Goal: Navigation & Orientation: Find specific page/section

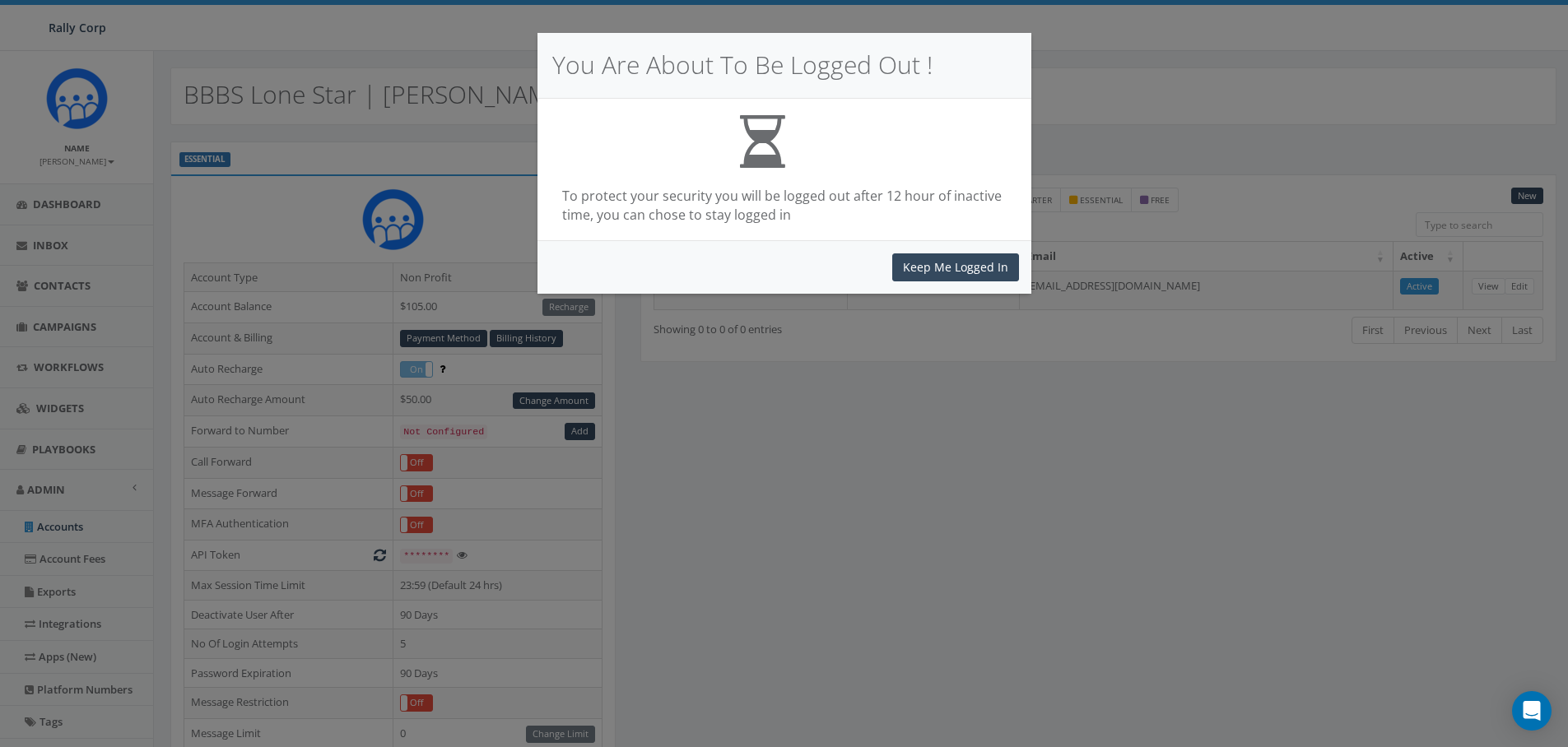
scroll to position [351, 0]
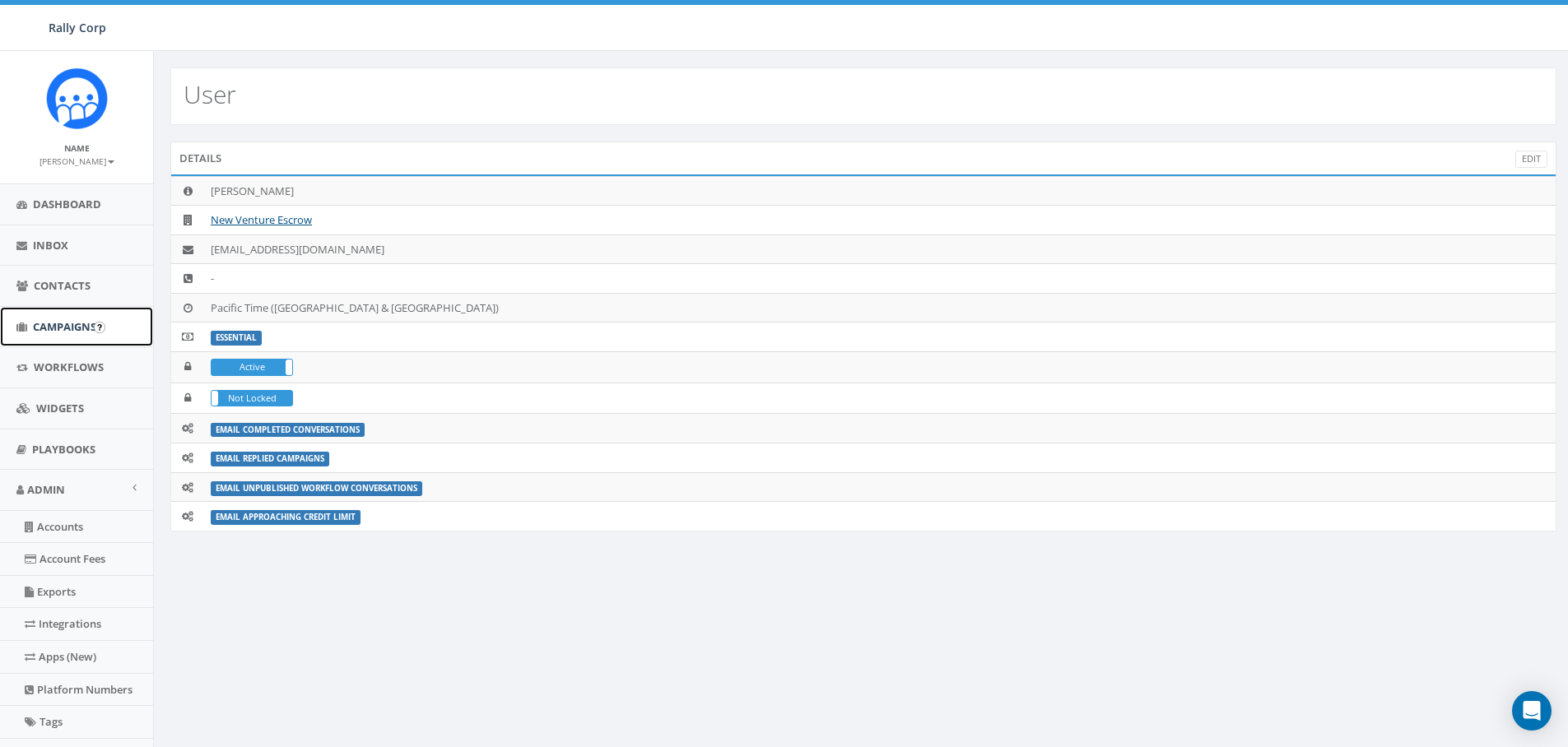
click at [73, 329] on span "Campaigns" at bounding box center [64, 327] width 63 height 15
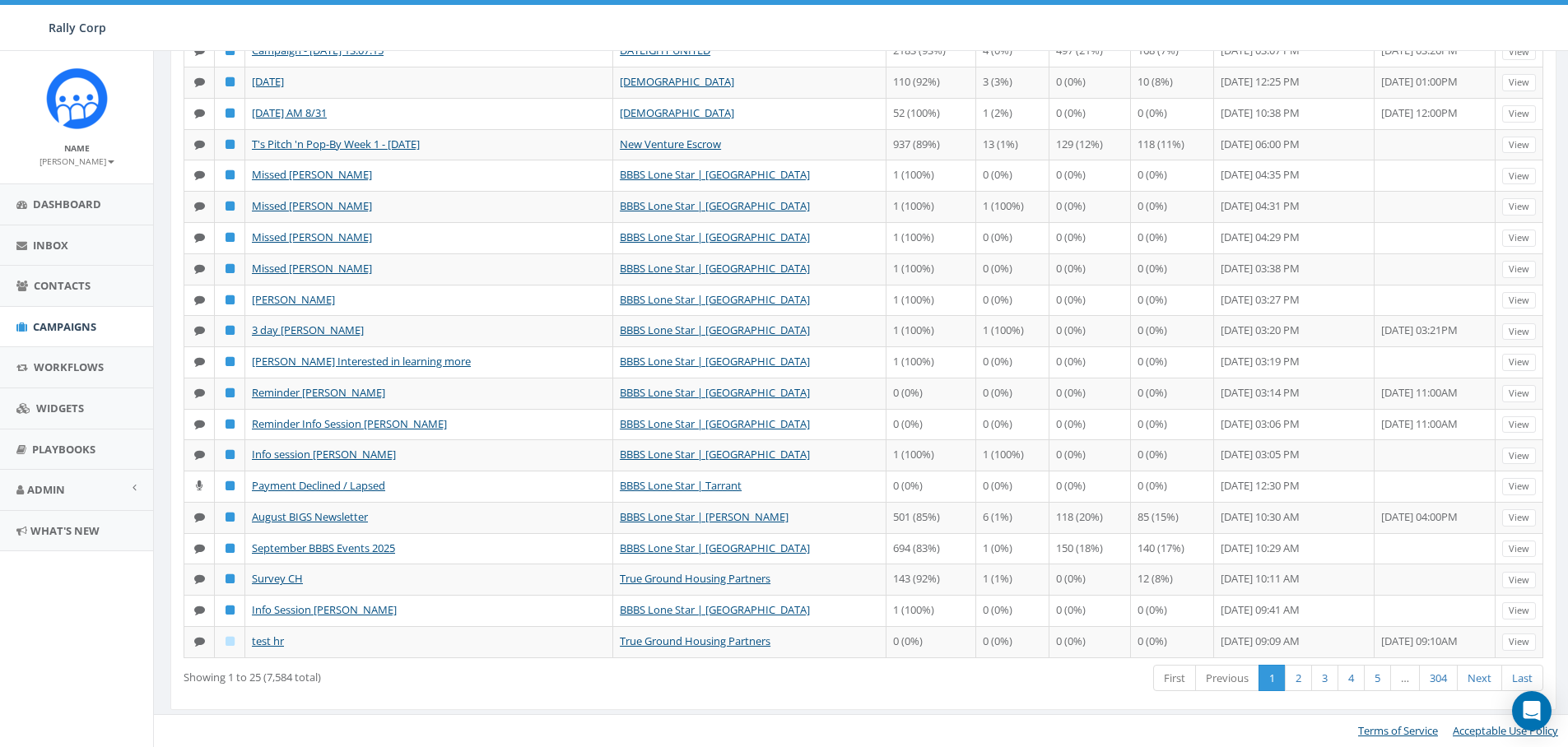
scroll to position [378, 0]
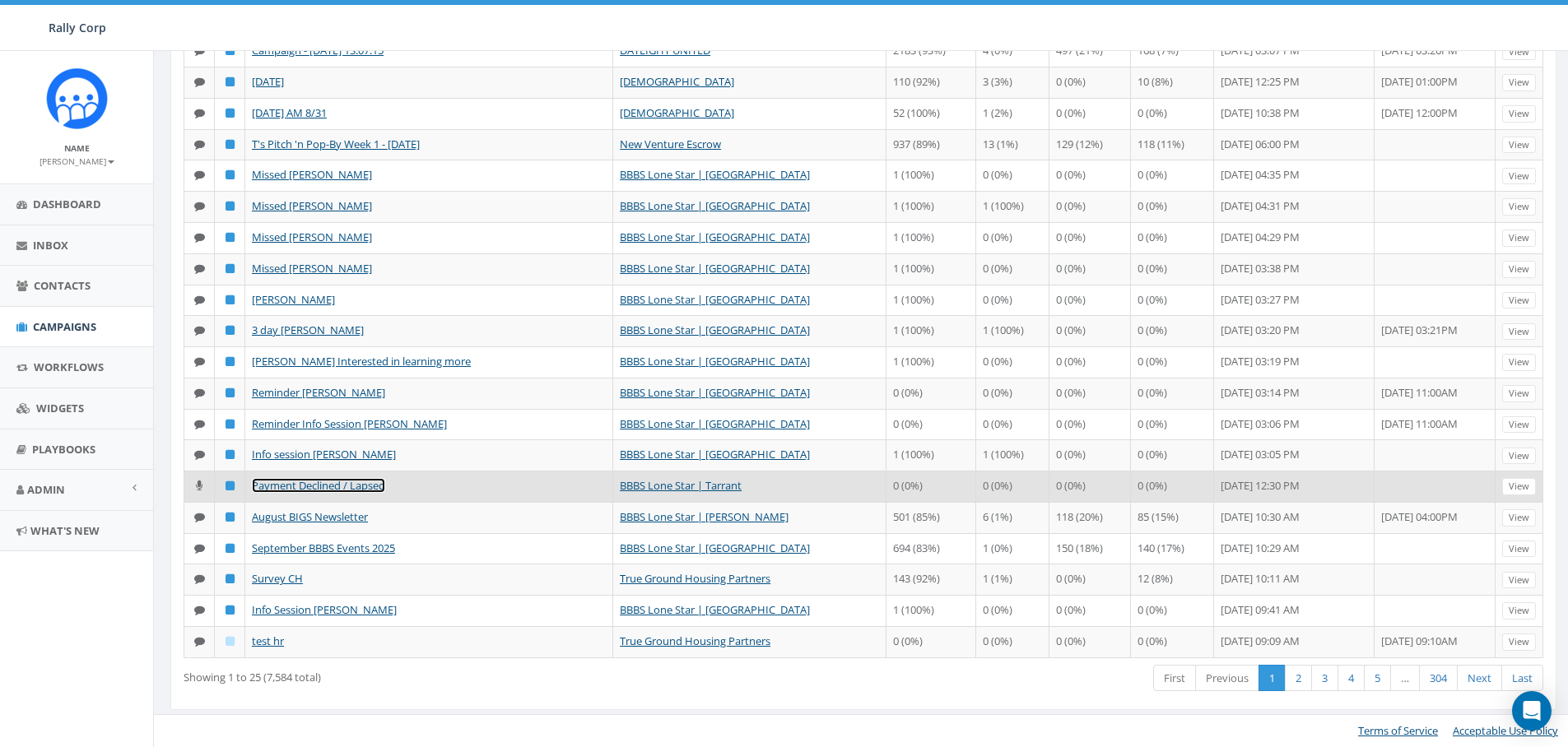
click at [348, 493] on link "Payment Declined / Lapsed" at bounding box center [318, 485] width 133 height 15
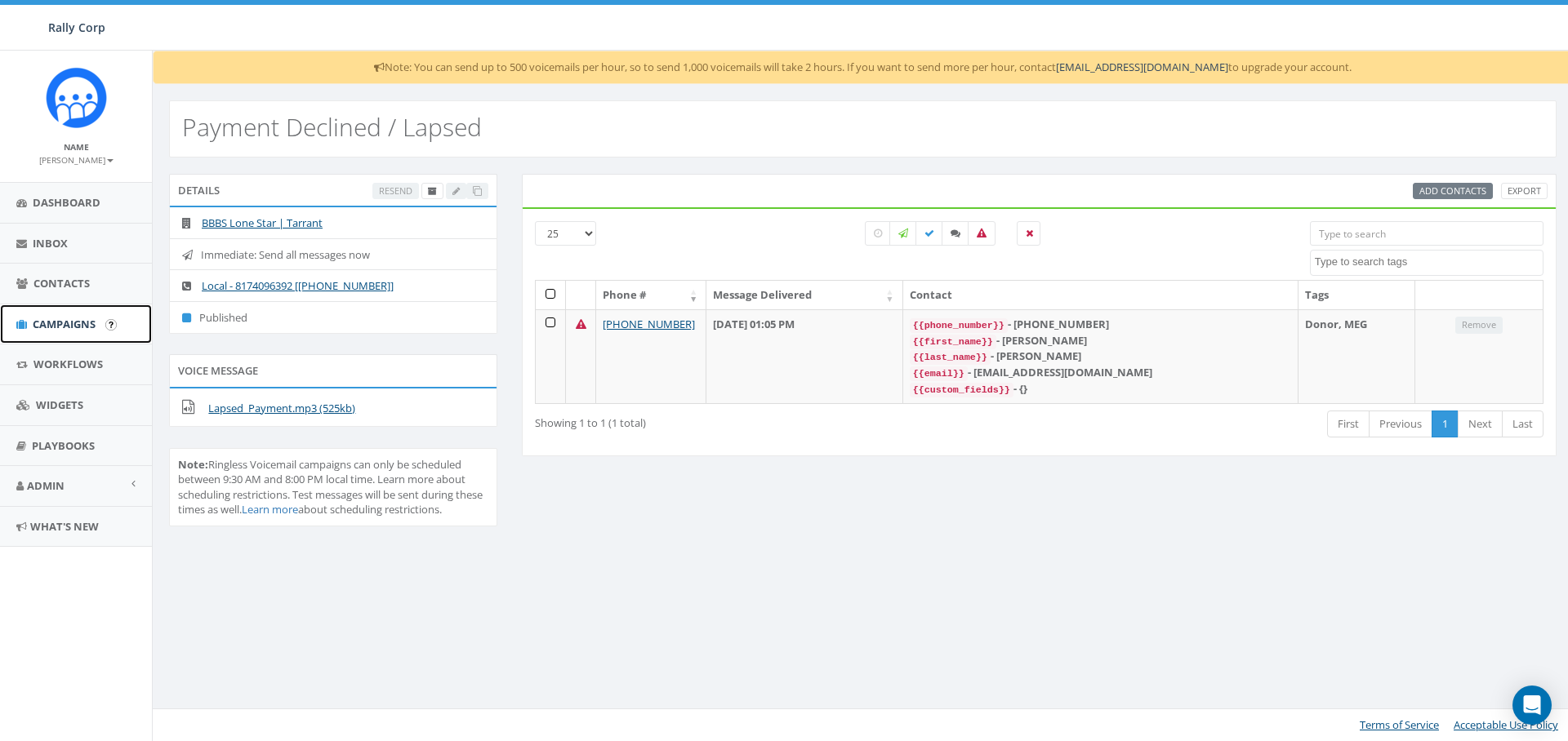
click at [102, 315] on link "Campaigns" at bounding box center [76, 324] width 152 height 40
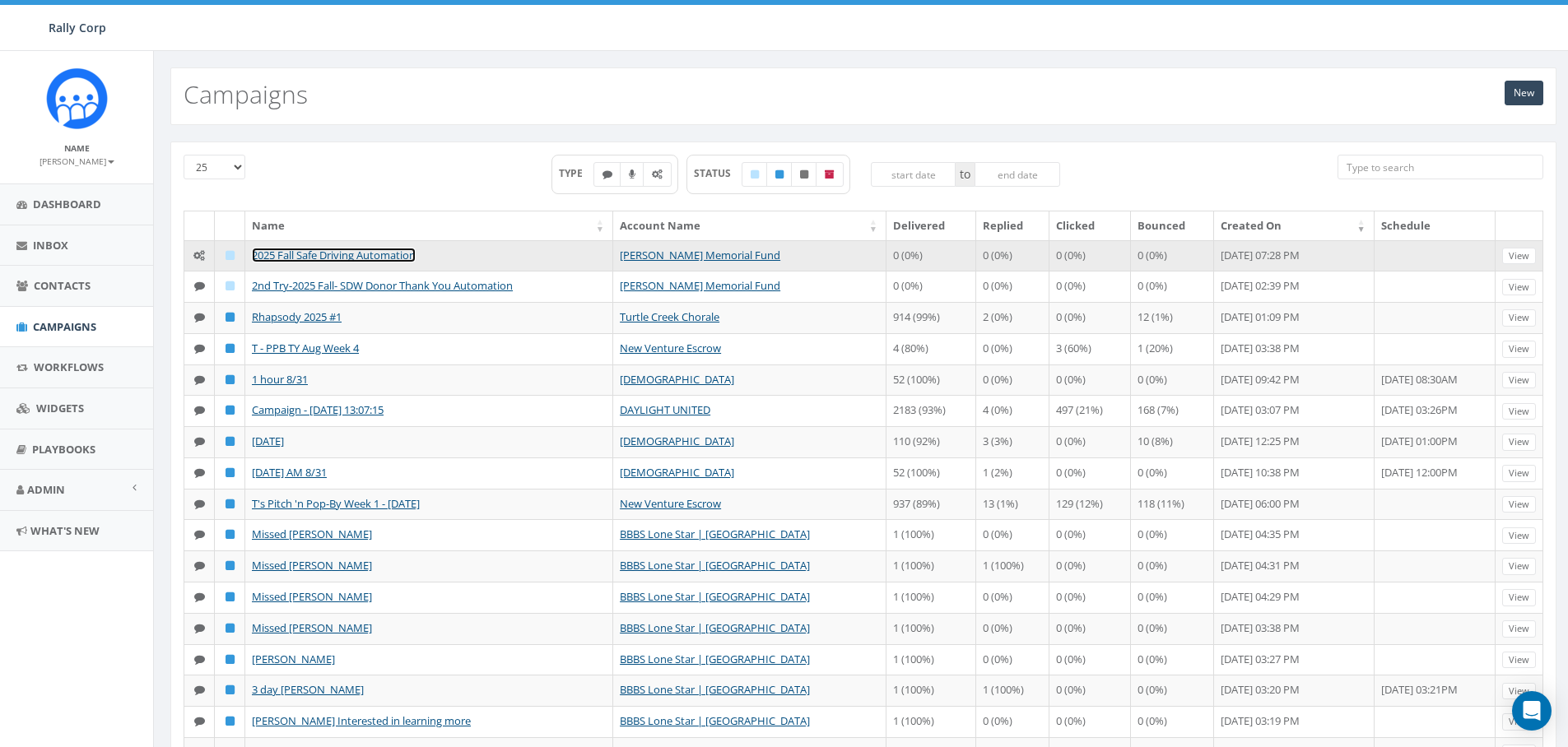
click at [300, 258] on link "2025 Fall Safe Driving Automation" at bounding box center [333, 255] width 163 height 15
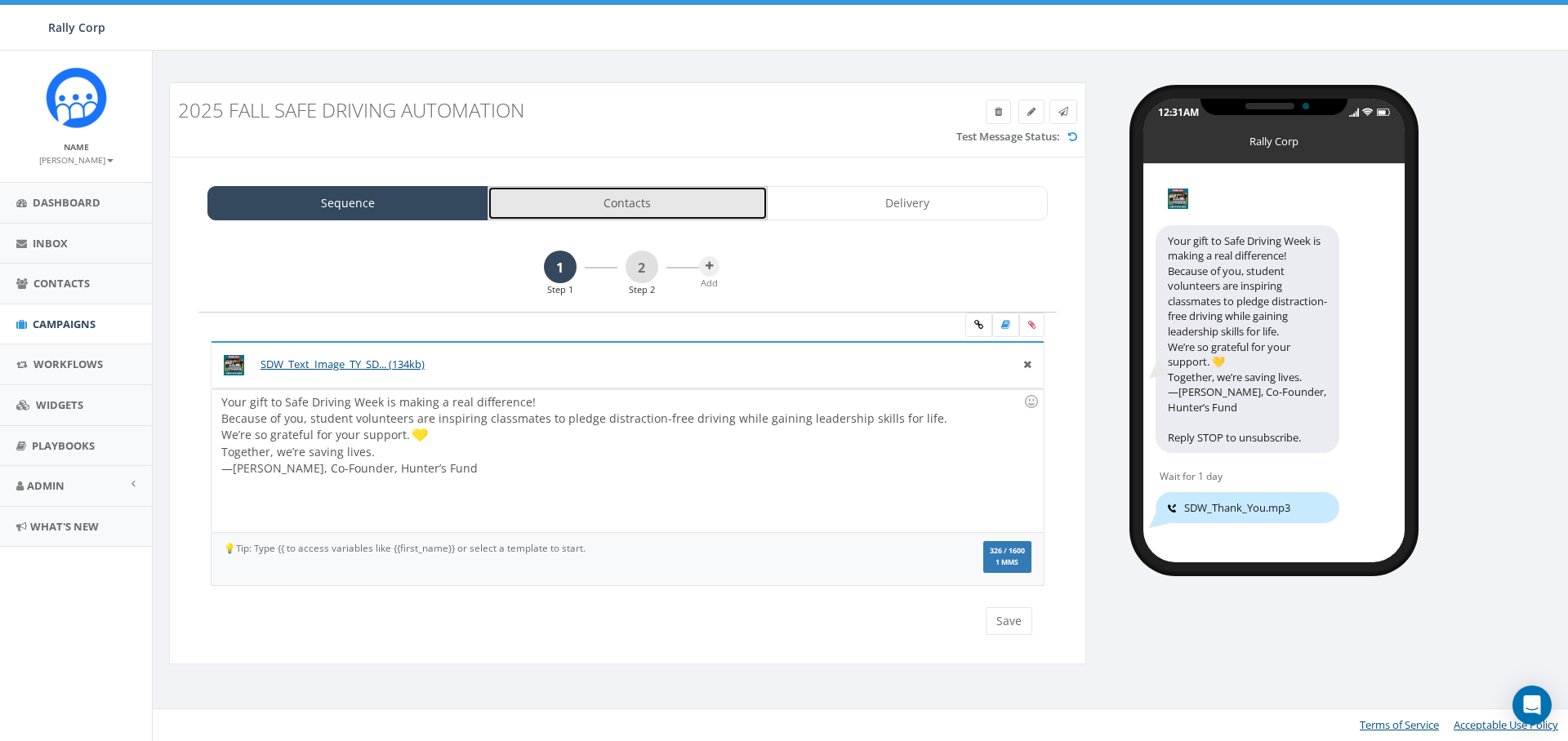
click at [522, 208] on link "Contacts" at bounding box center [628, 203] width 281 height 35
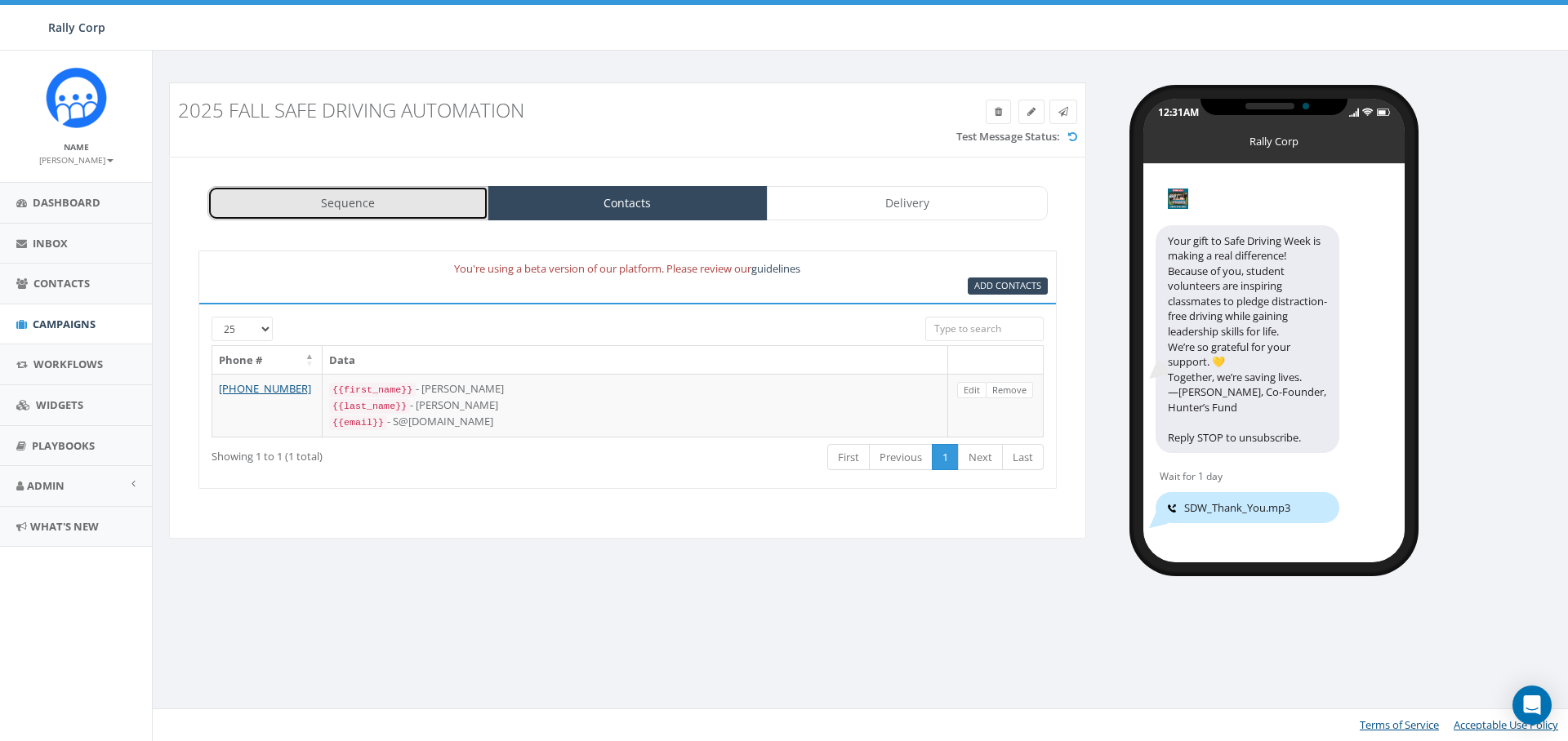
click at [454, 204] on link "Sequence" at bounding box center [348, 203] width 281 height 35
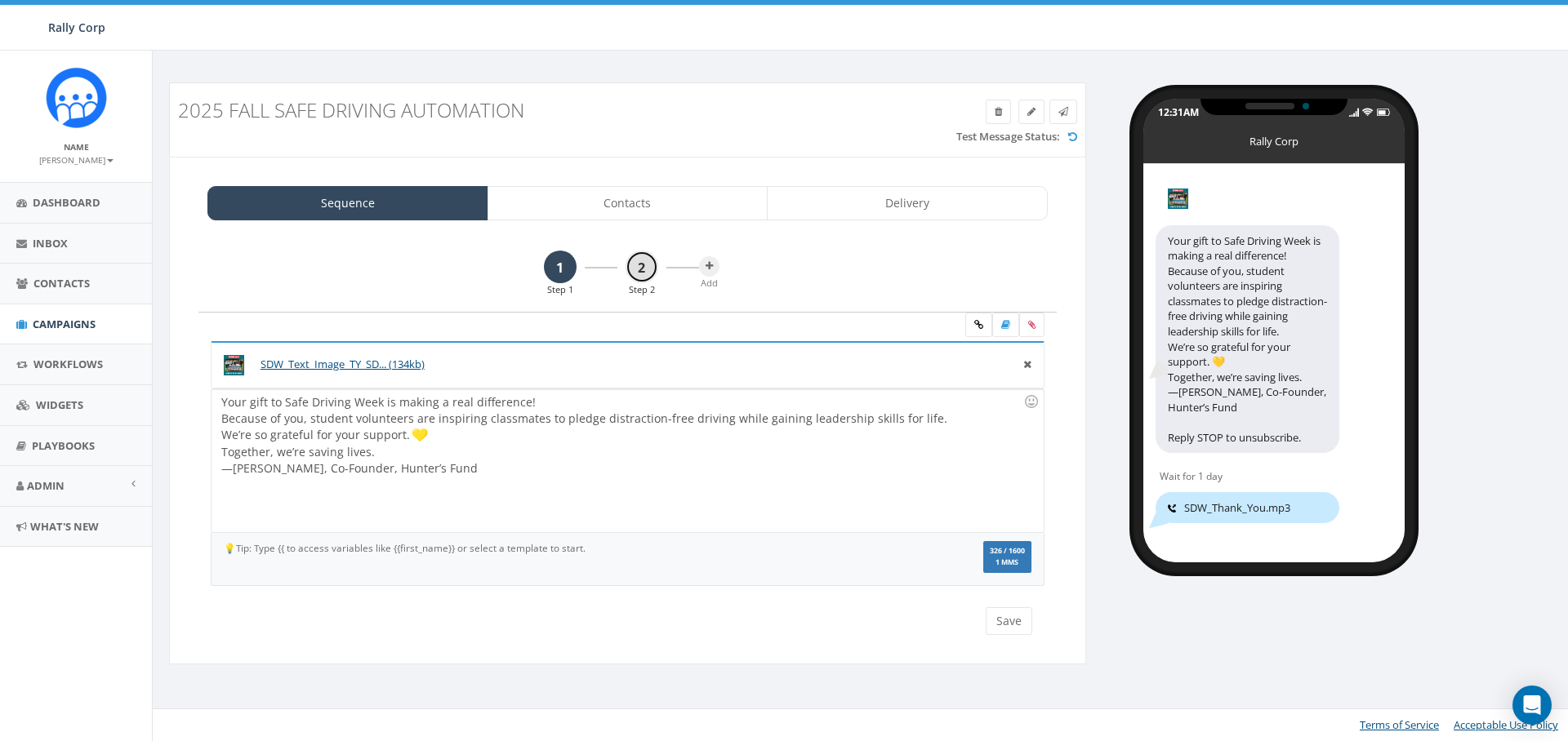
click at [641, 268] on link "2" at bounding box center [641, 266] width 33 height 33
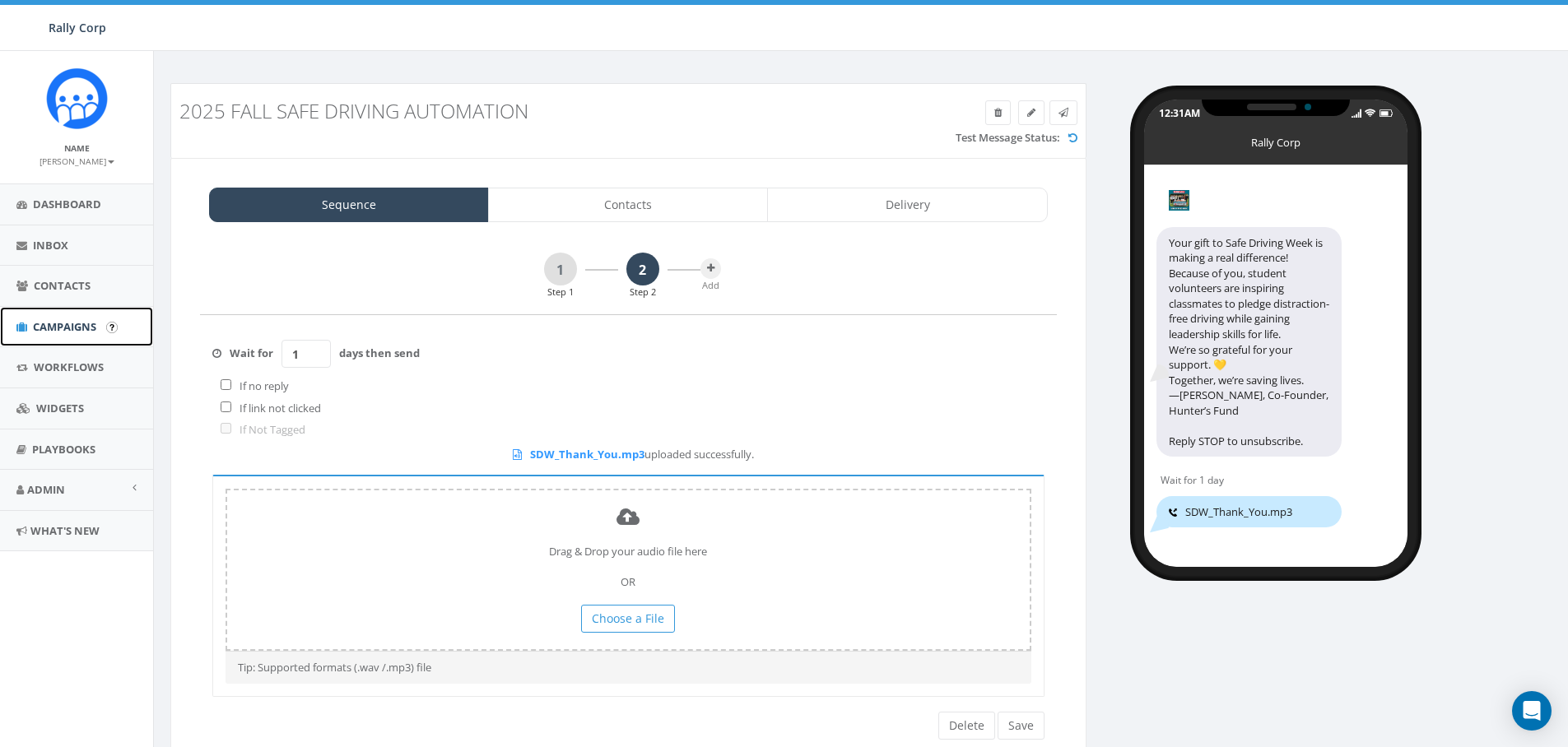
click at [73, 322] on span "Campaigns" at bounding box center [64, 327] width 63 height 15
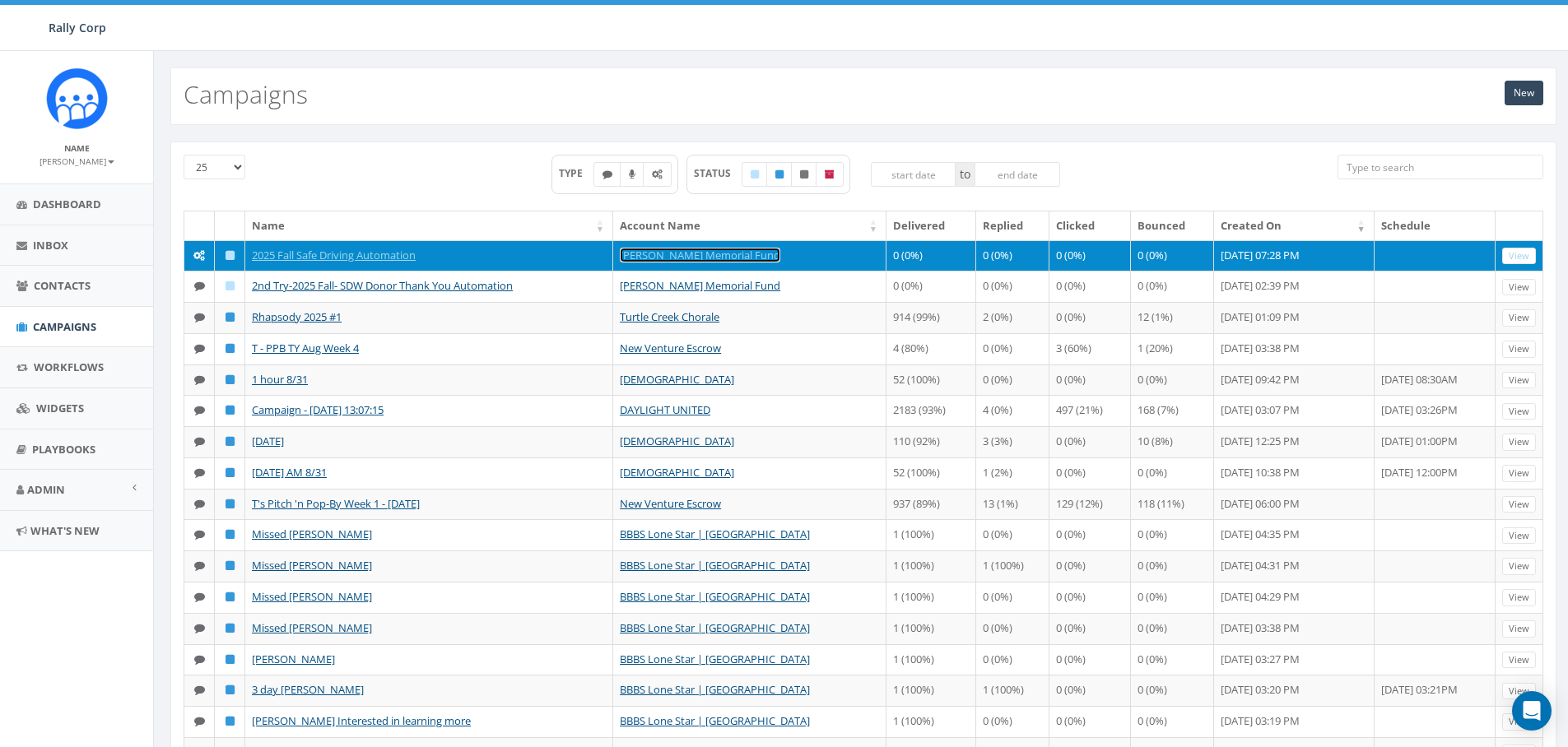
click at [691, 255] on link "[PERSON_NAME] Memorial Fund" at bounding box center [700, 255] width 161 height 15
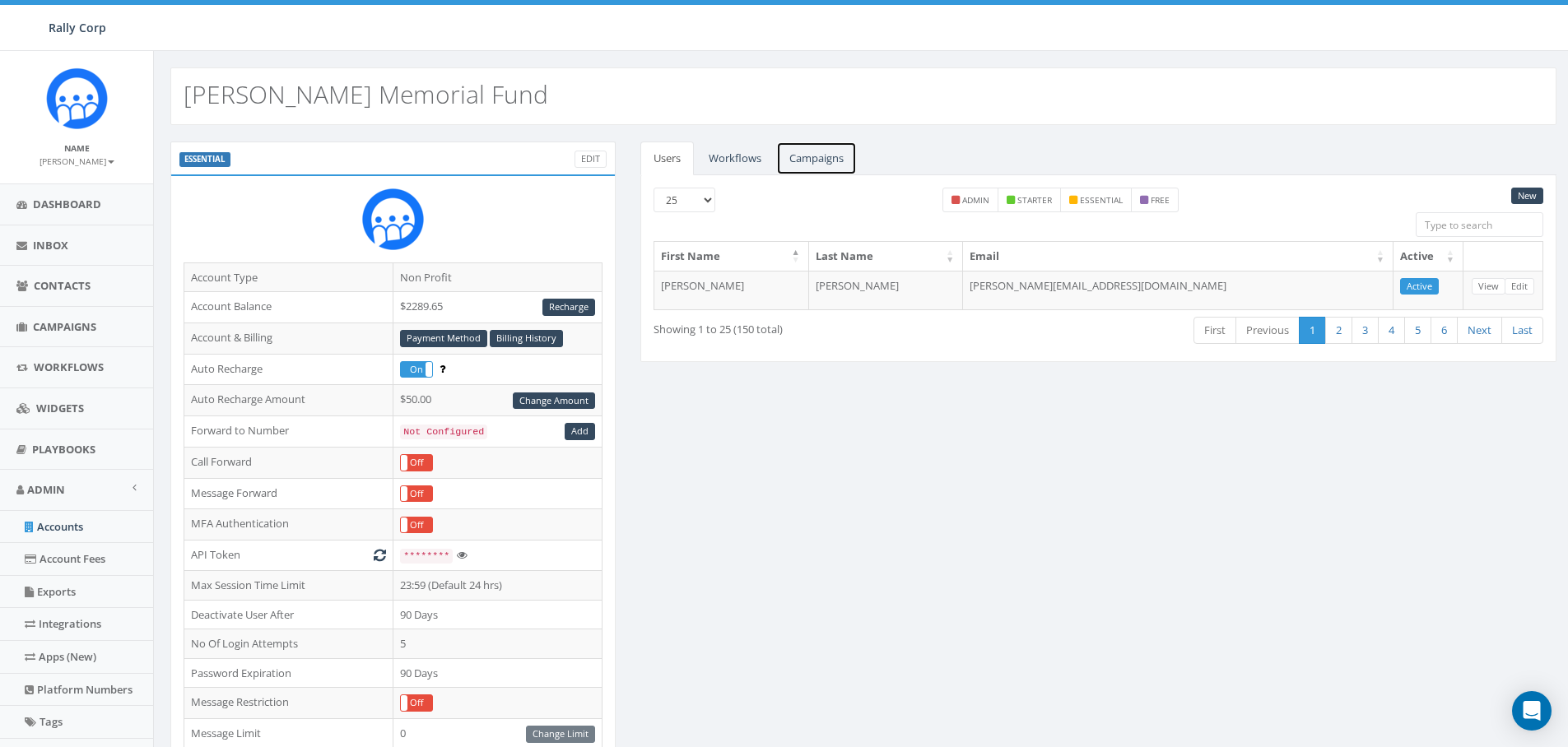
click at [810, 153] on link "Campaigns" at bounding box center [816, 159] width 80 height 34
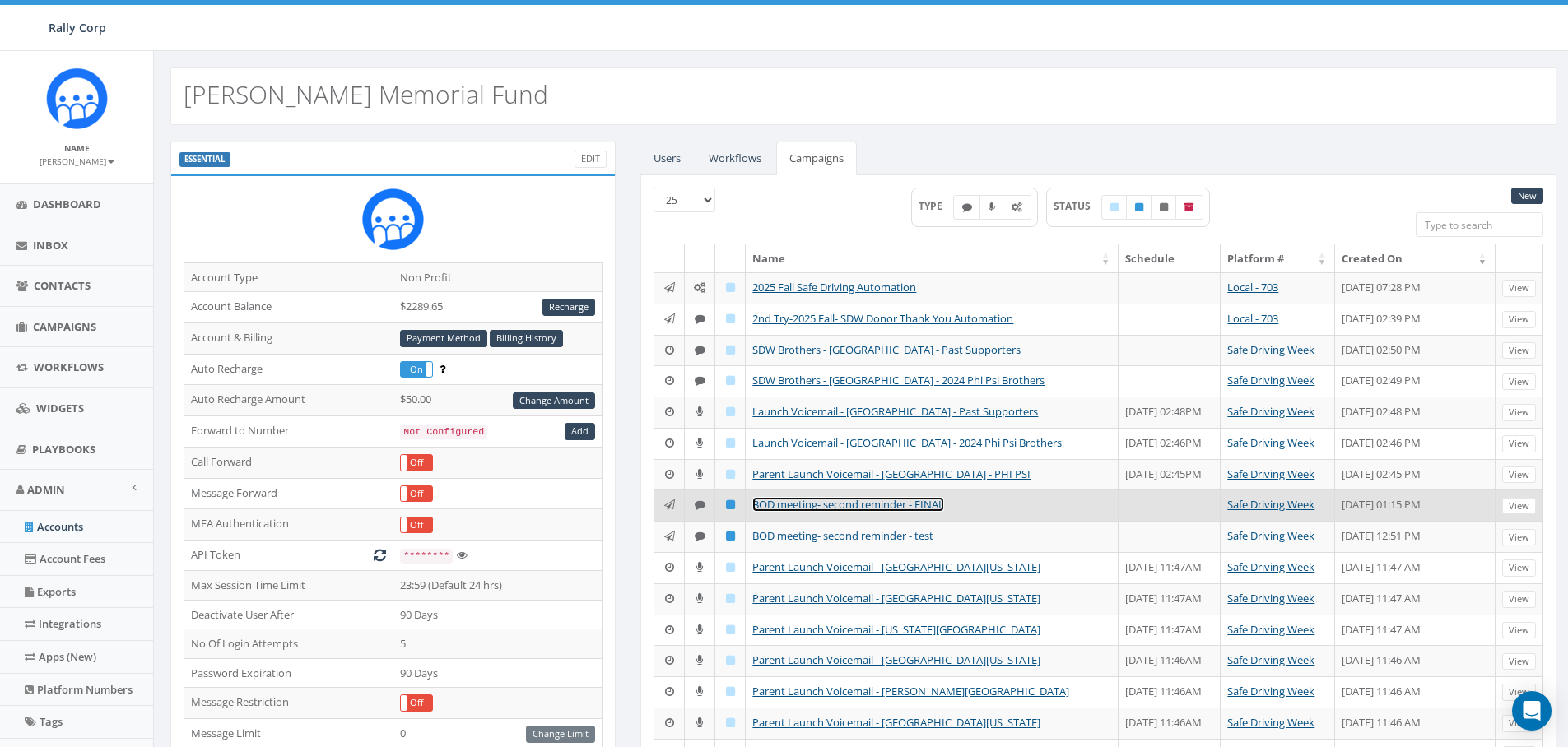
click at [834, 512] on link "BOD meeting- second reminder - FINAL" at bounding box center [847, 504] width 192 height 15
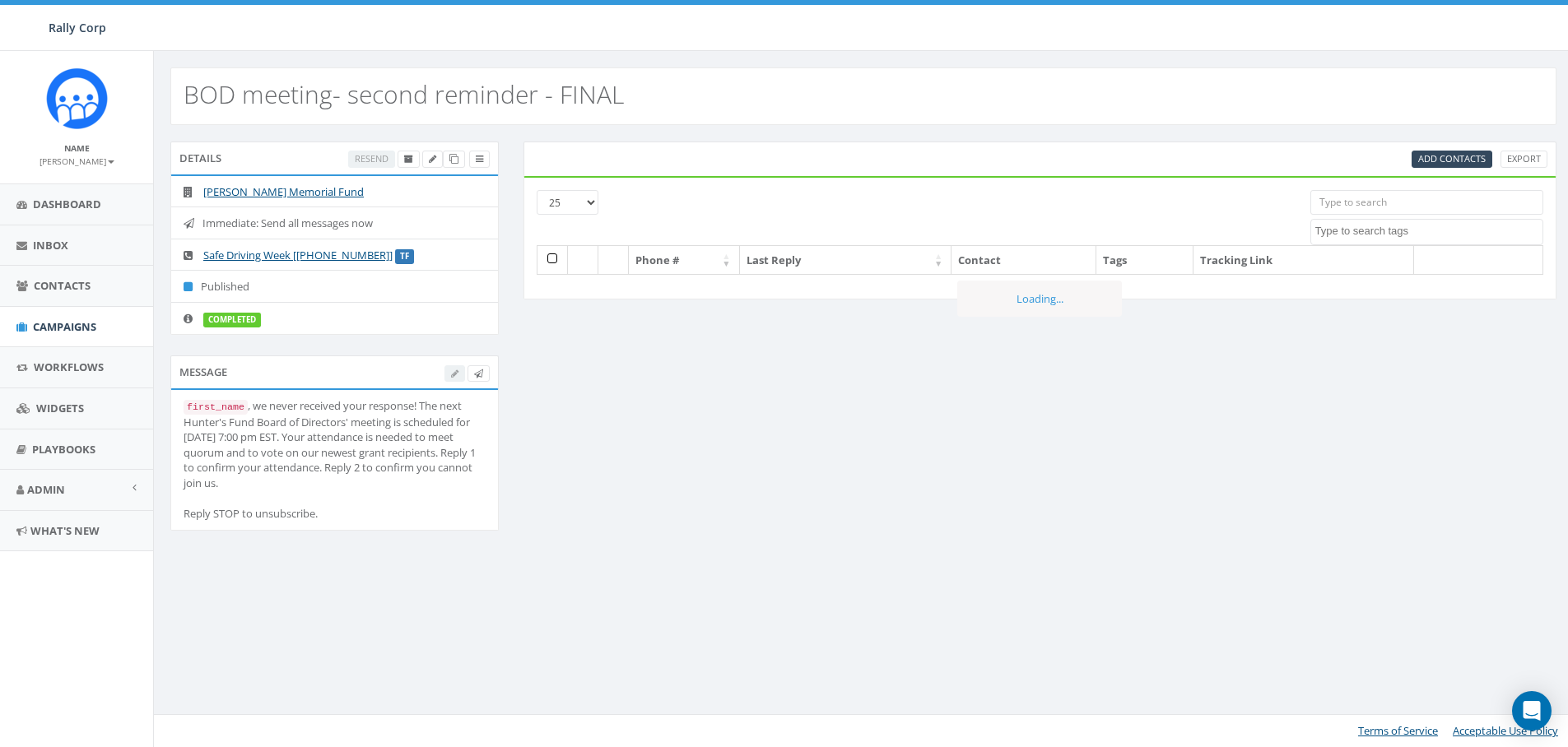
select select
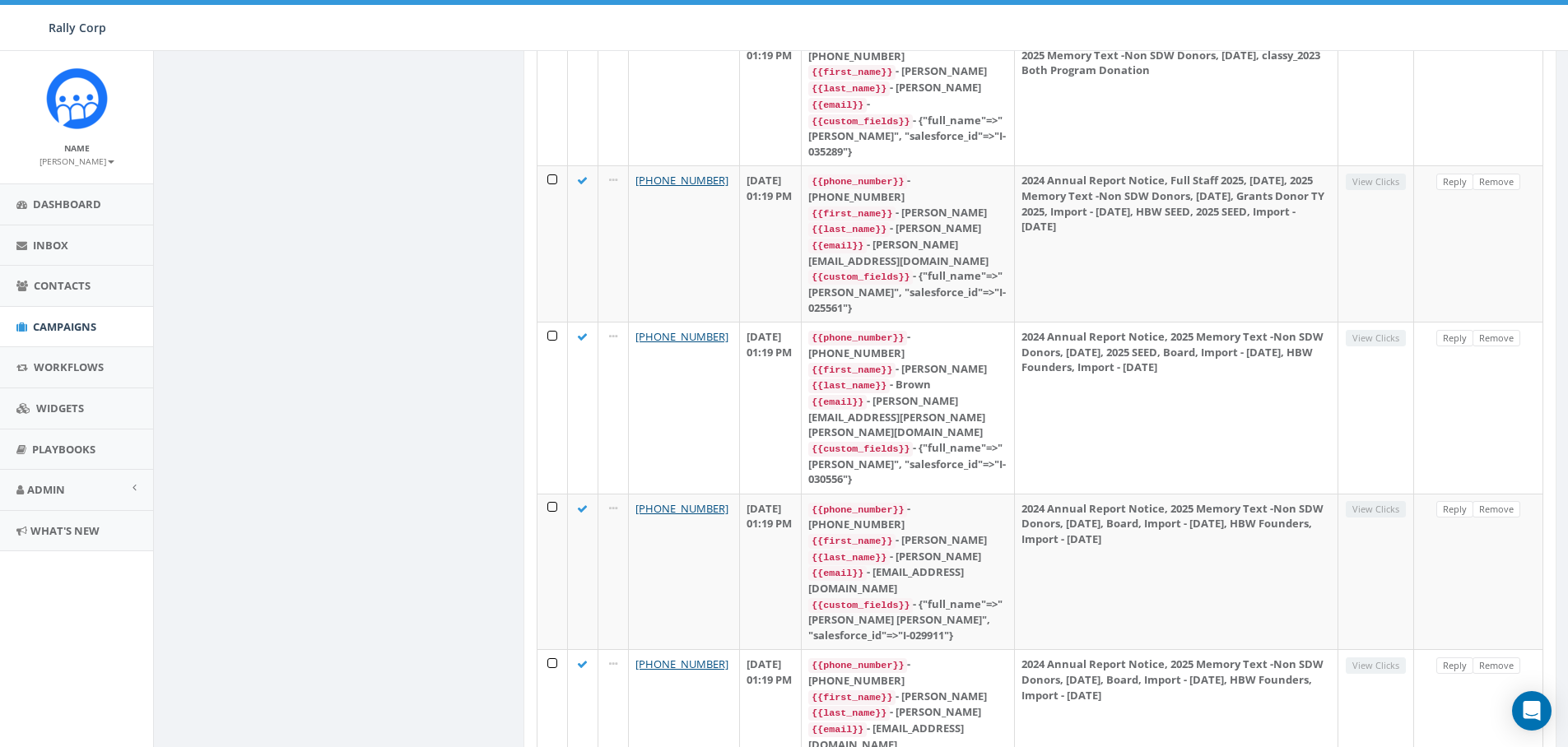
scroll to position [1564, 0]
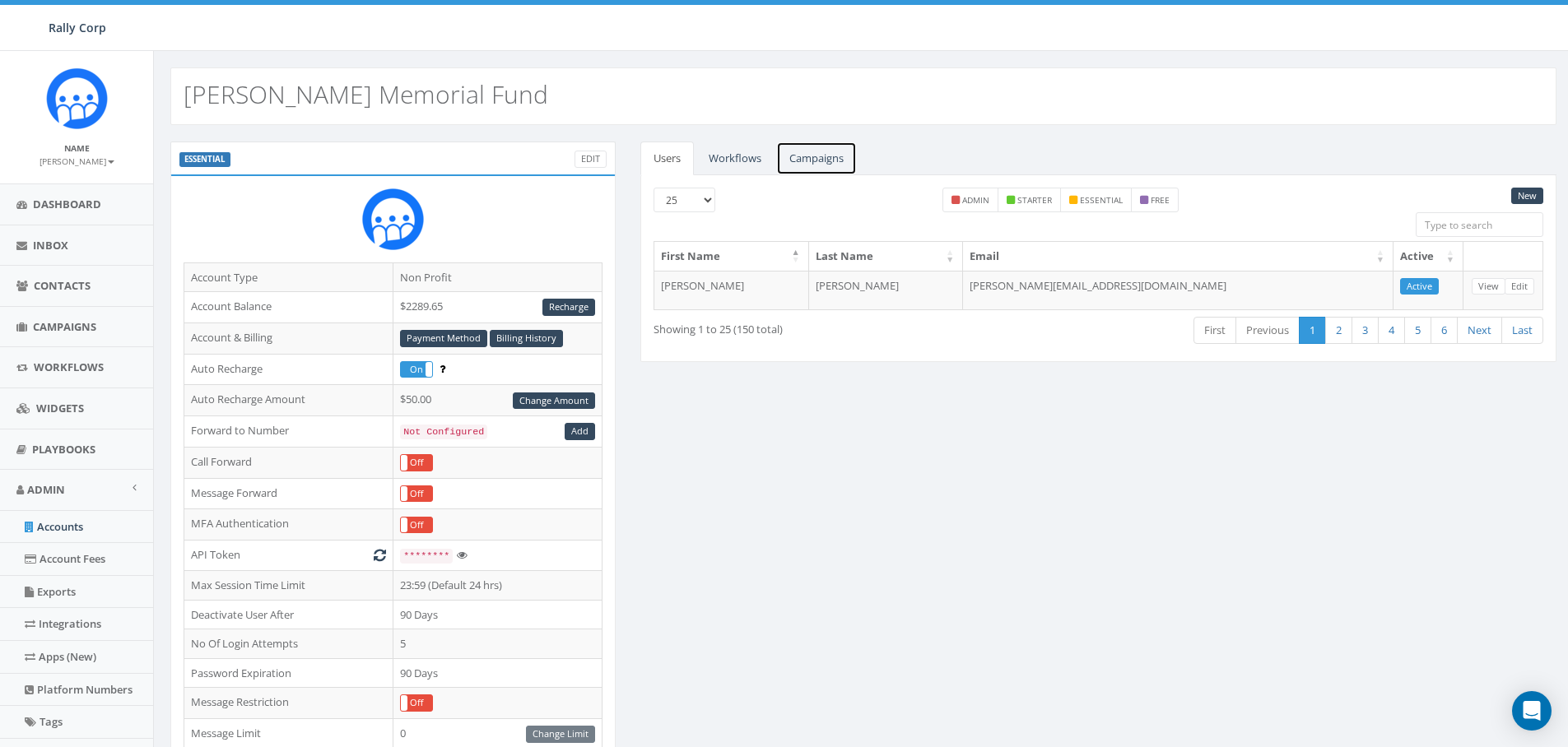
click at [833, 157] on link "Campaigns" at bounding box center [816, 159] width 80 height 34
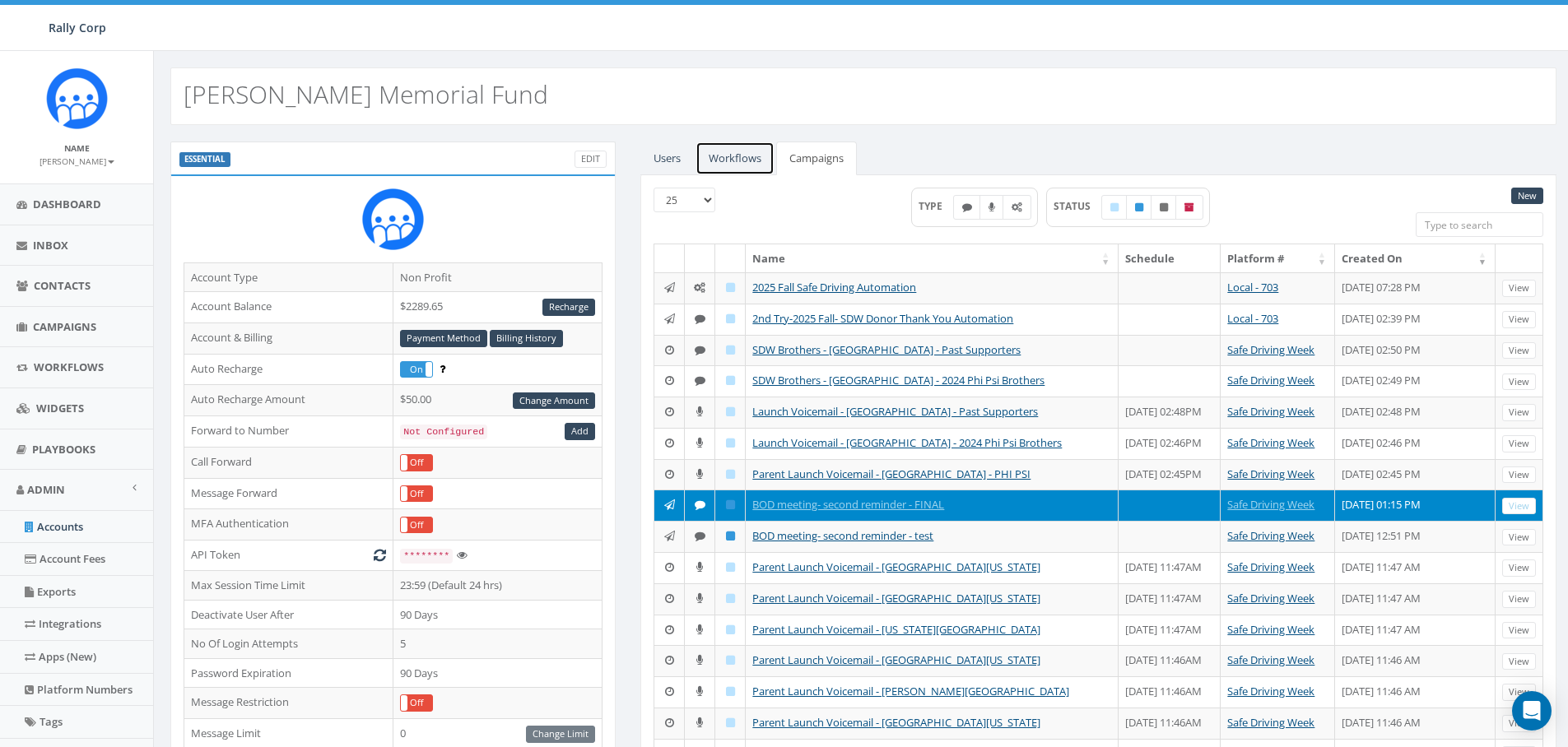
click at [734, 154] on link "Workflows" at bounding box center [735, 159] width 79 height 34
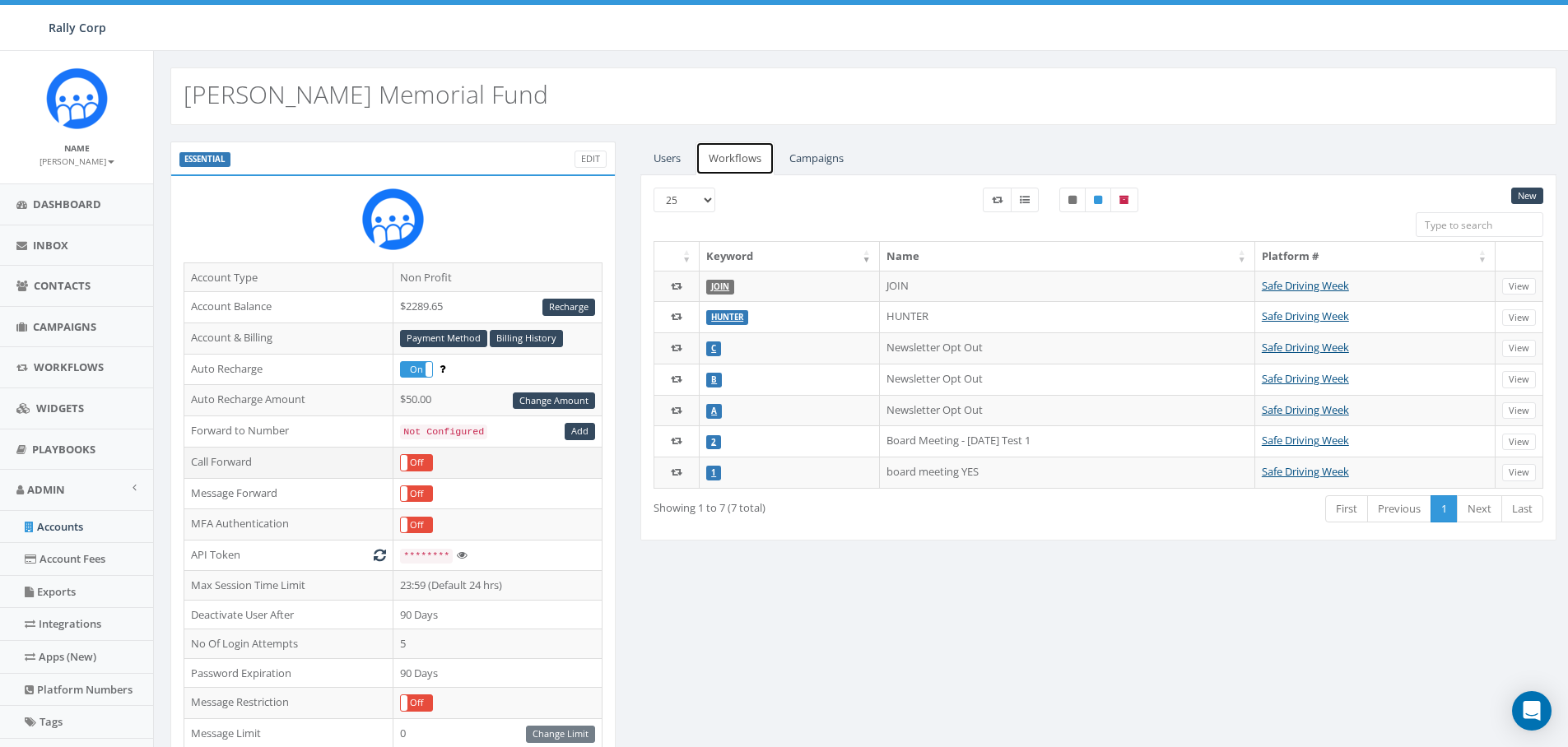
scroll to position [419, 0]
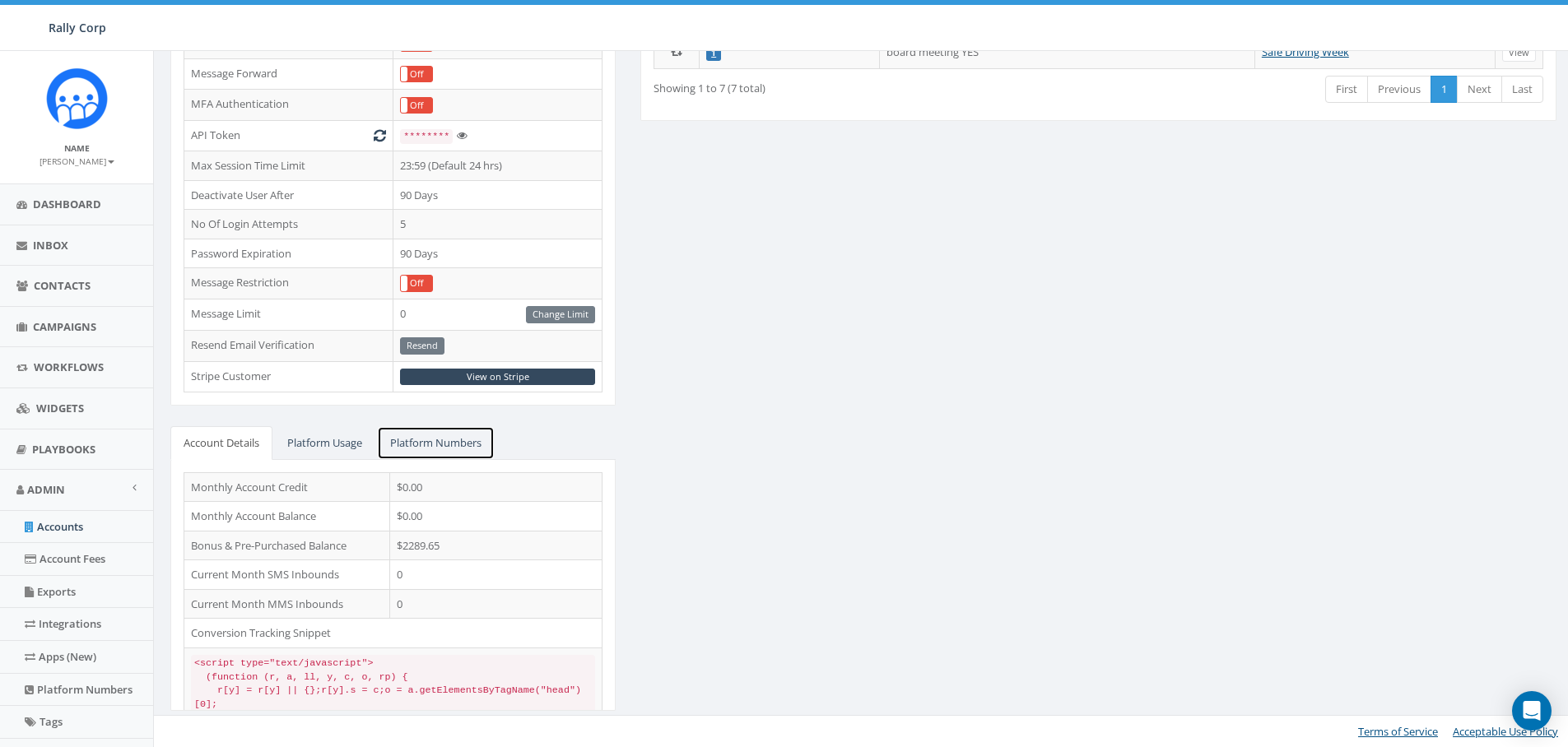
click at [456, 438] on link "Platform Numbers" at bounding box center [435, 443] width 118 height 34
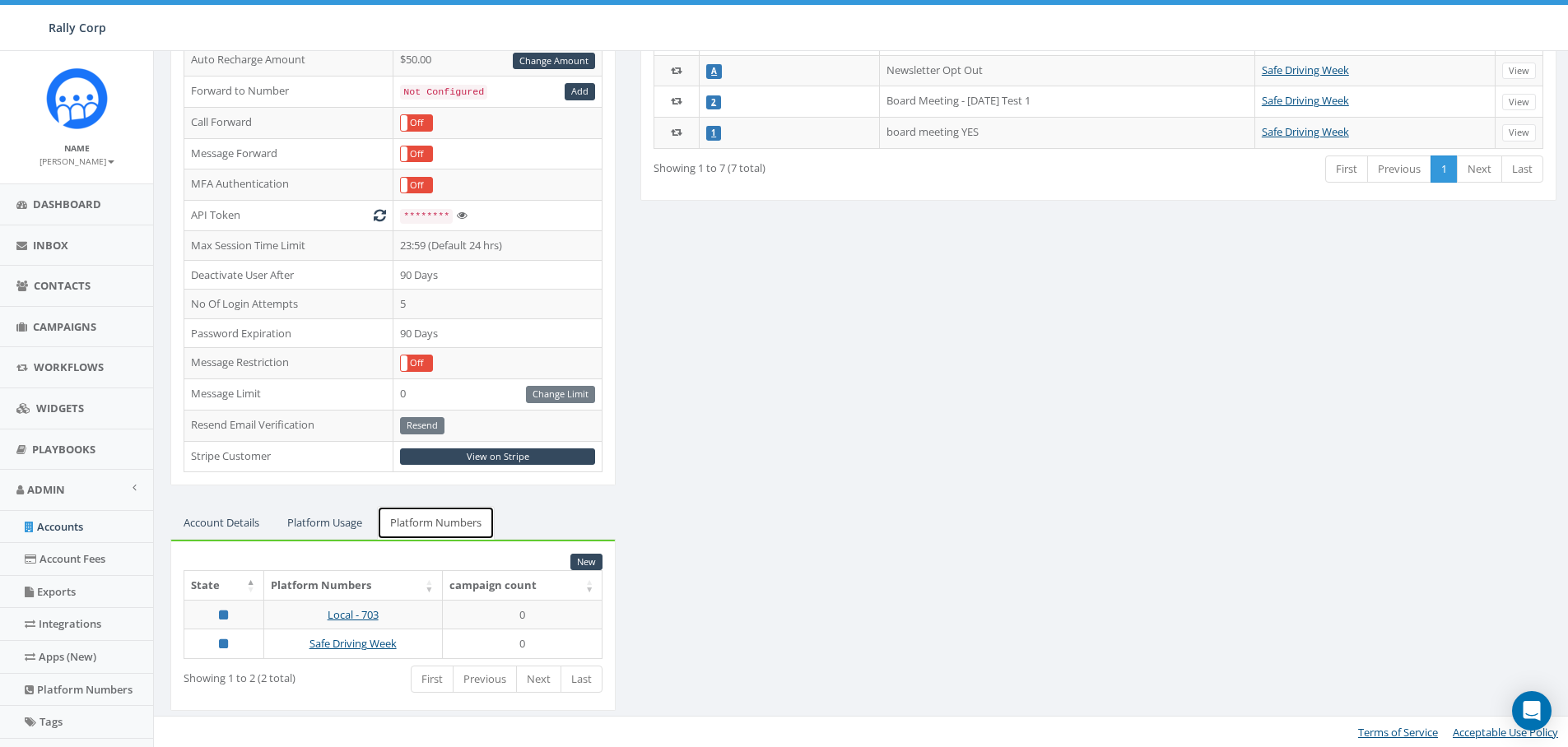
scroll to position [0, 0]
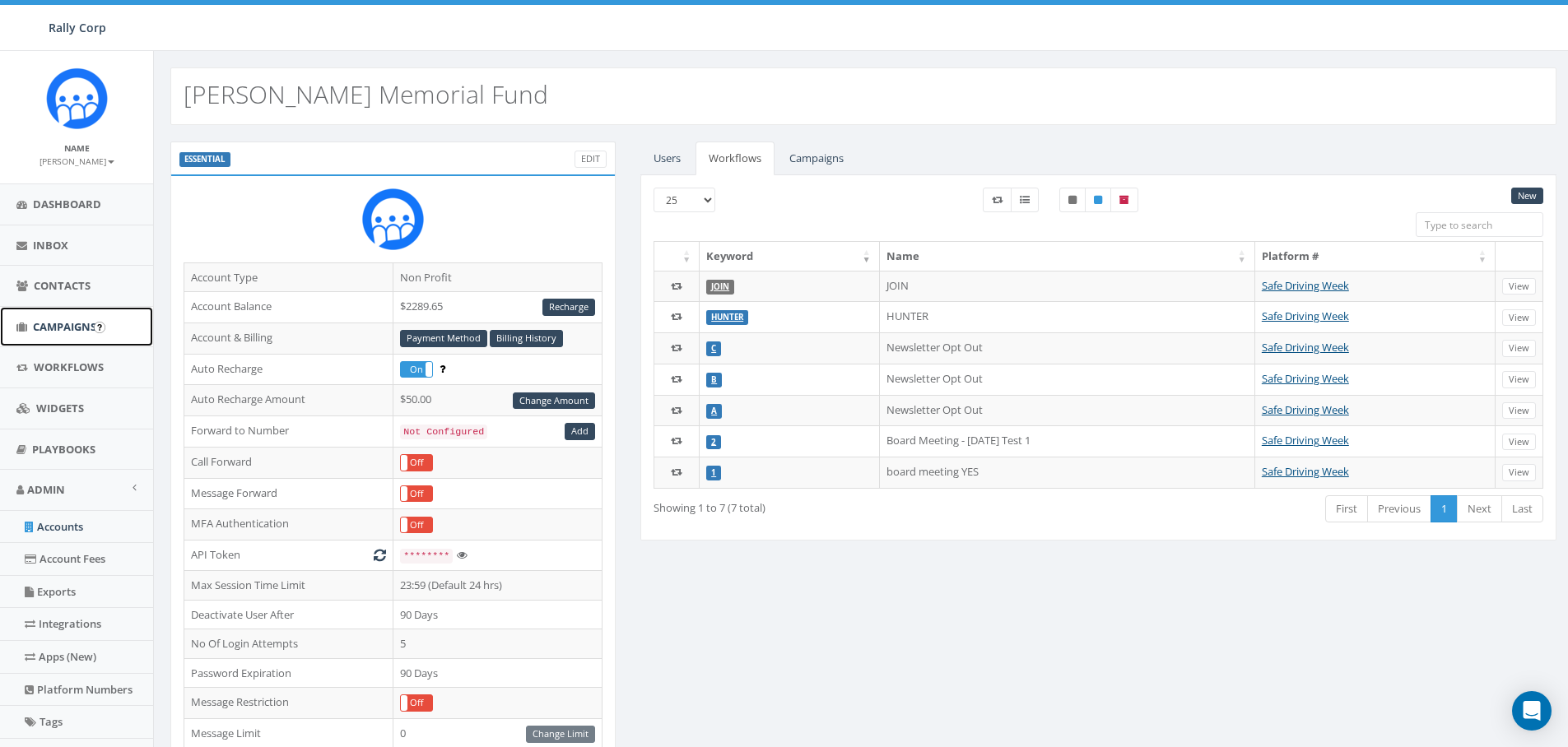
click at [43, 322] on span "Campaigns" at bounding box center [64, 327] width 63 height 15
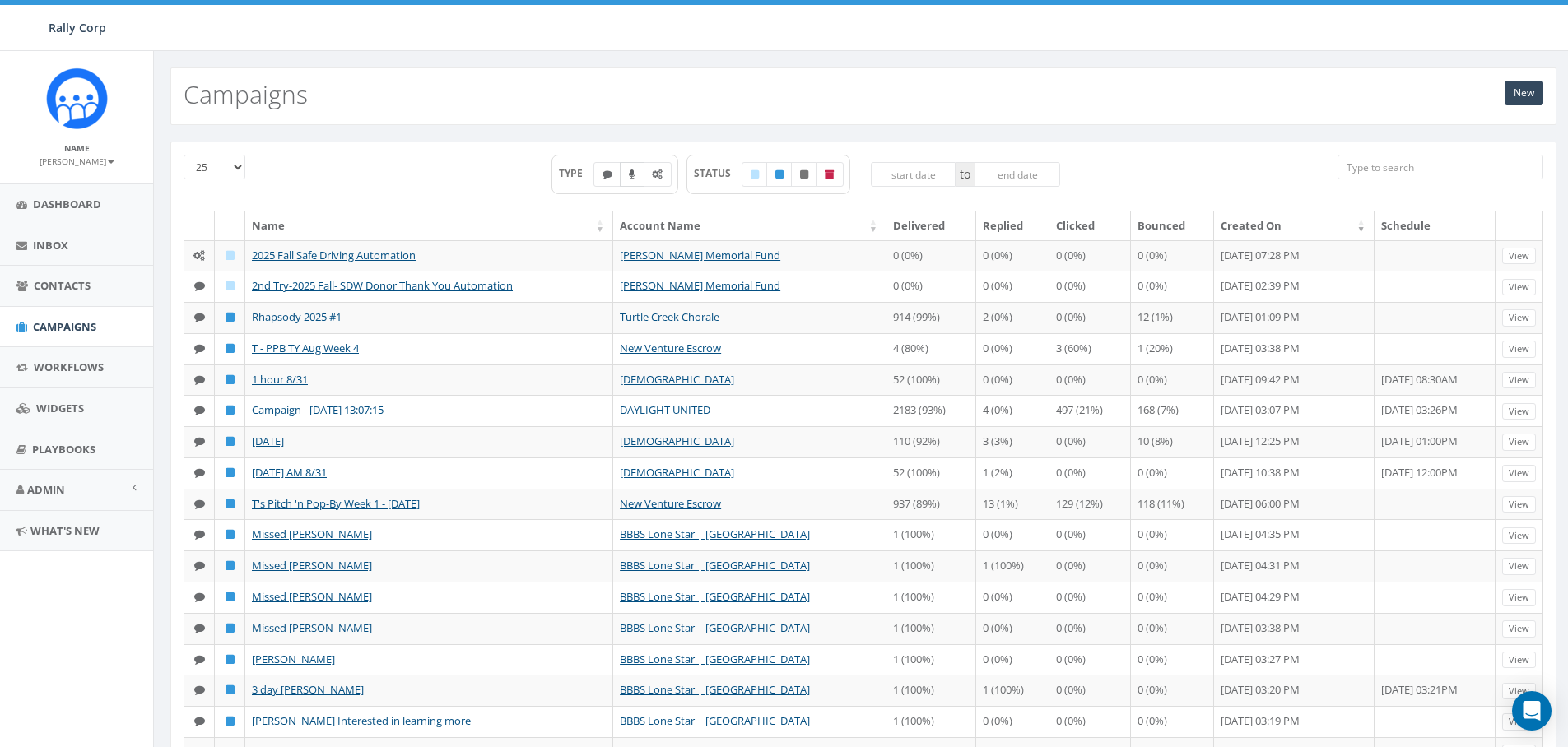
click at [631, 175] on icon at bounding box center [632, 174] width 7 height 9
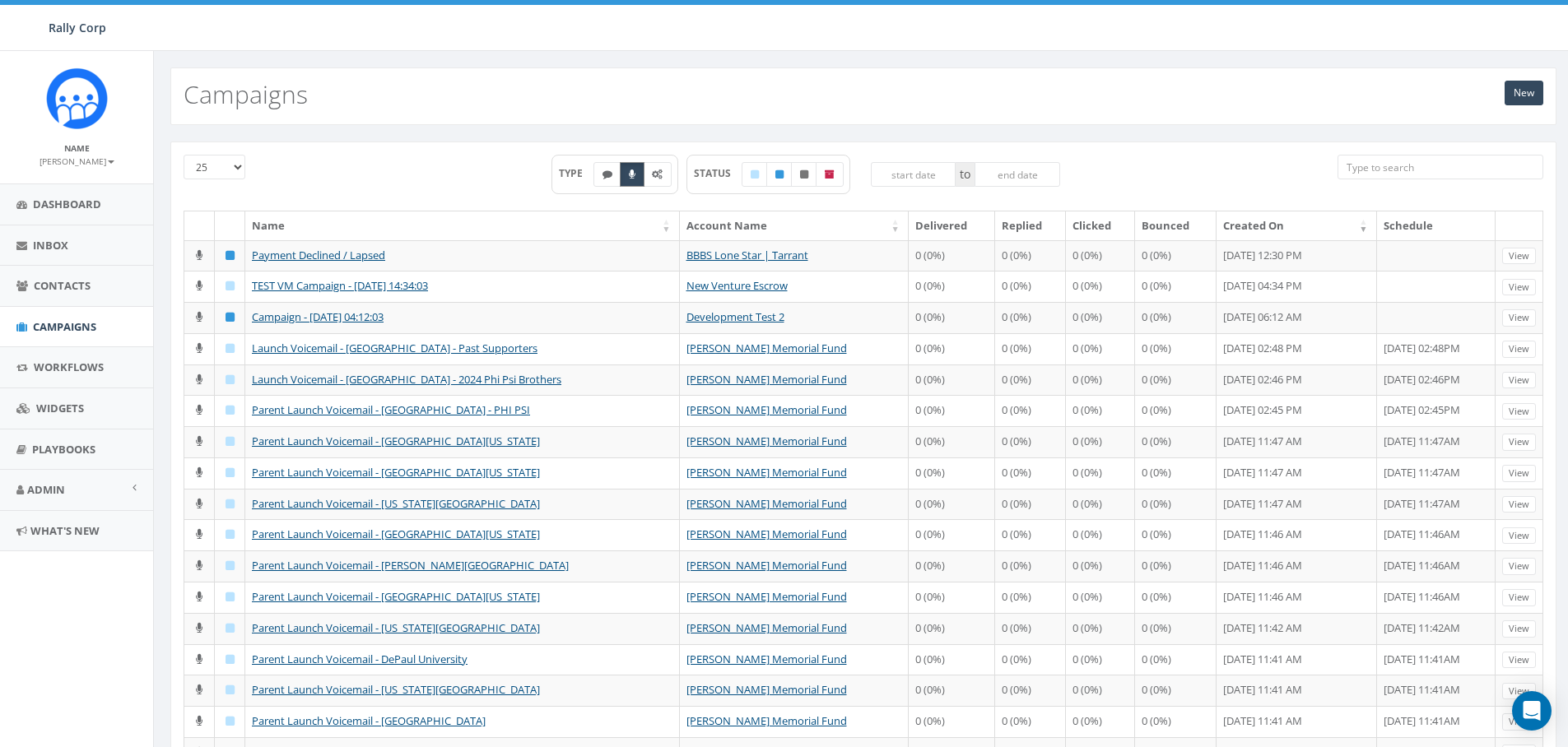
click at [637, 181] on label at bounding box center [632, 175] width 25 height 25
checkbox input "false"
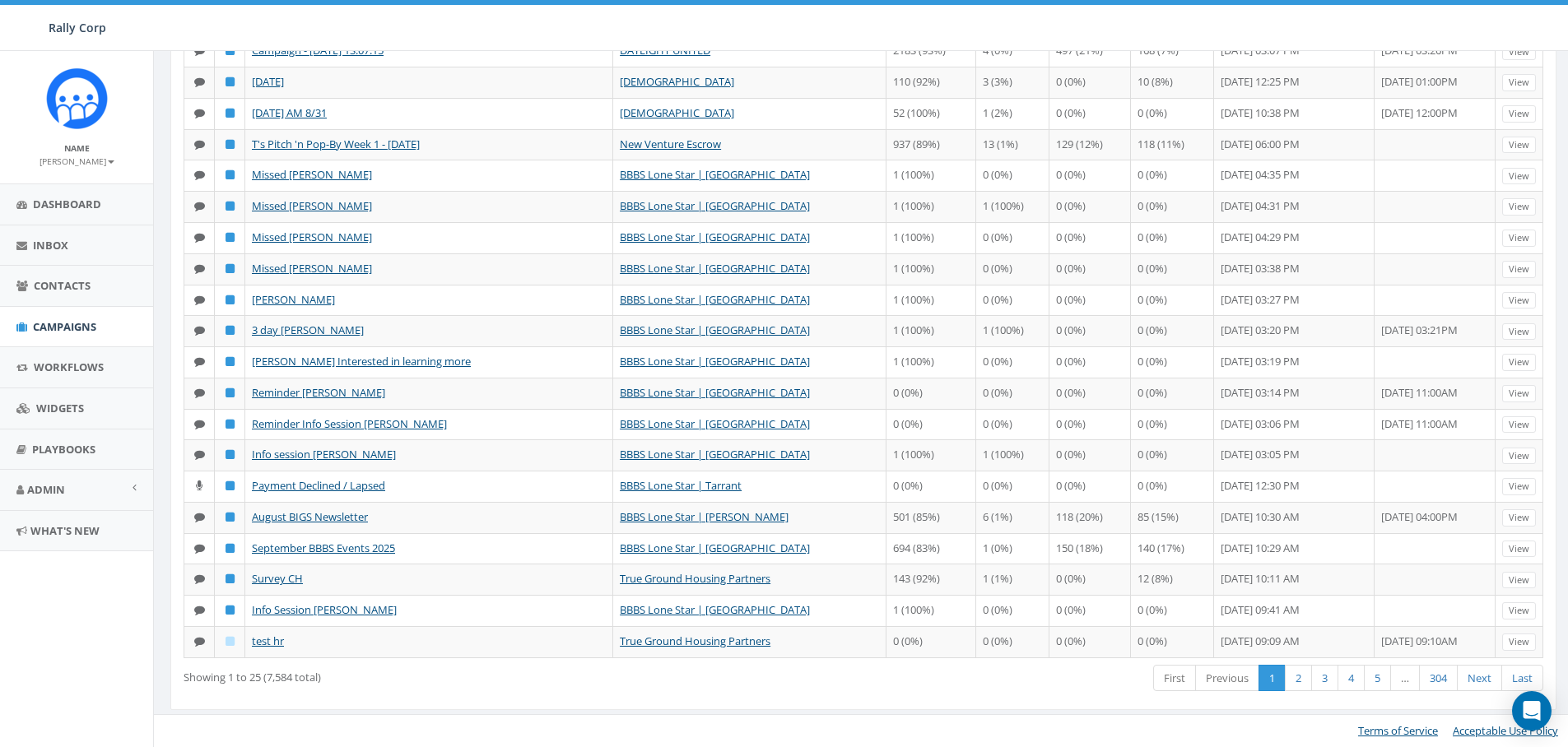
scroll to position [374, 0]
